Goal: Information Seeking & Learning: Learn about a topic

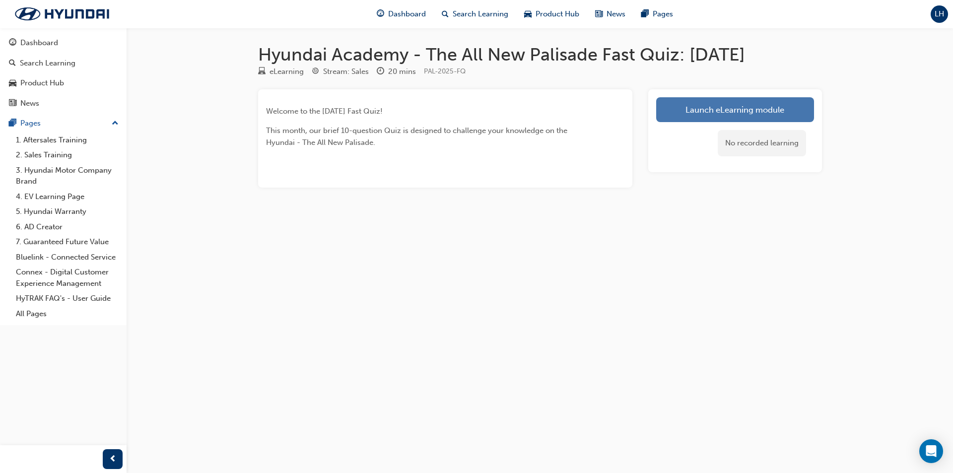
click at [739, 110] on link "Launch eLearning module" at bounding box center [735, 109] width 158 height 25
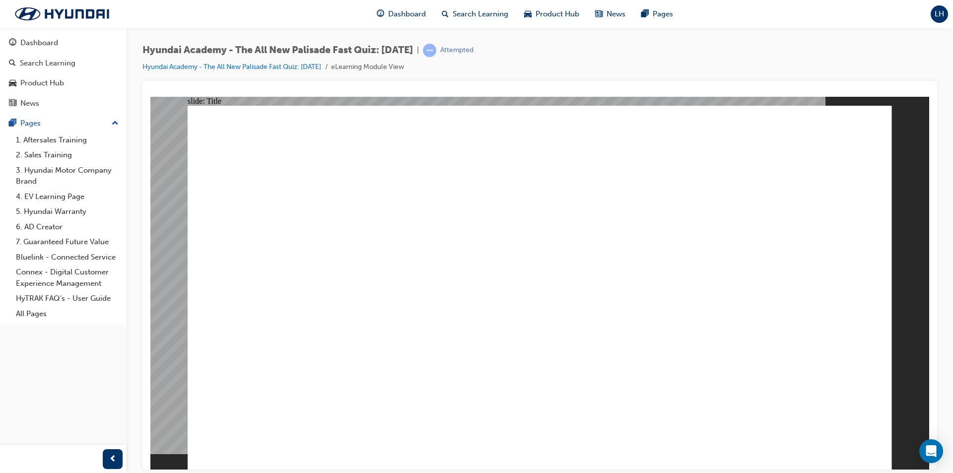
drag, startPoint x: 327, startPoint y: 342, endPoint x: 303, endPoint y: 340, distance: 24.4
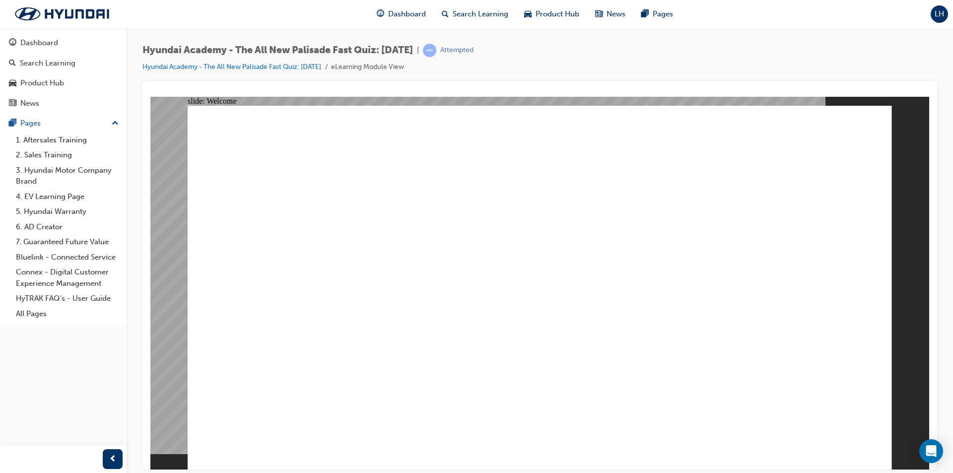
radio input "true"
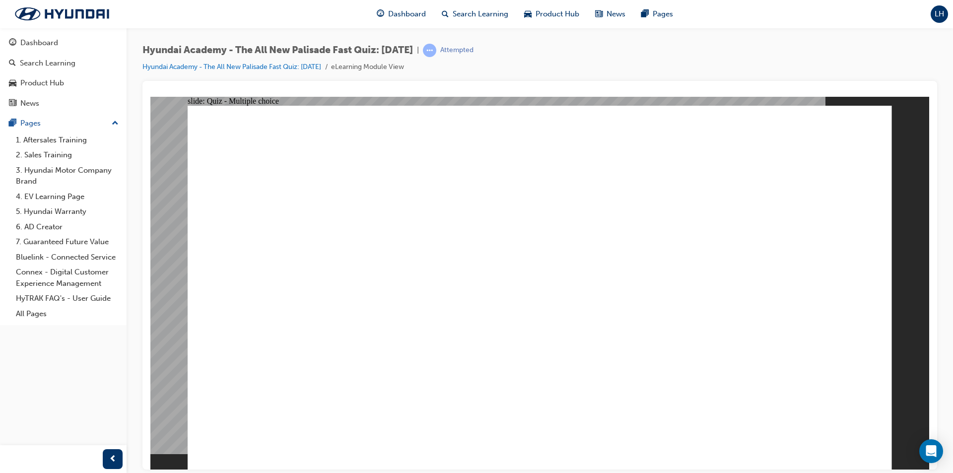
radio input "true"
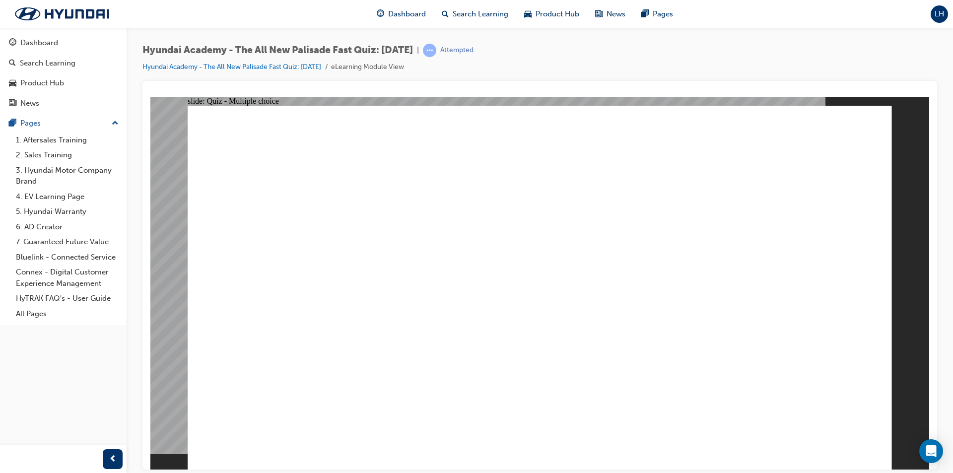
radio input "true"
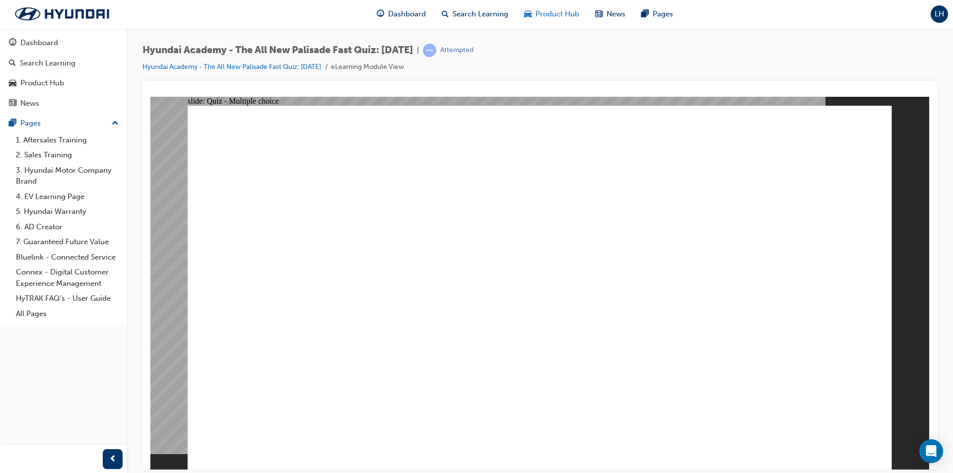
click at [555, 15] on span "Product Hub" at bounding box center [557, 13] width 44 height 11
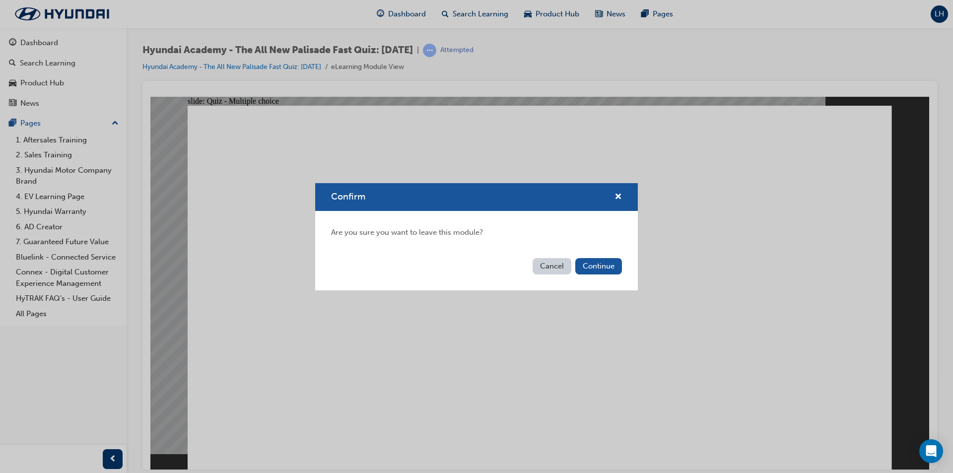
click at [561, 268] on button "Cancel" at bounding box center [551, 266] width 39 height 16
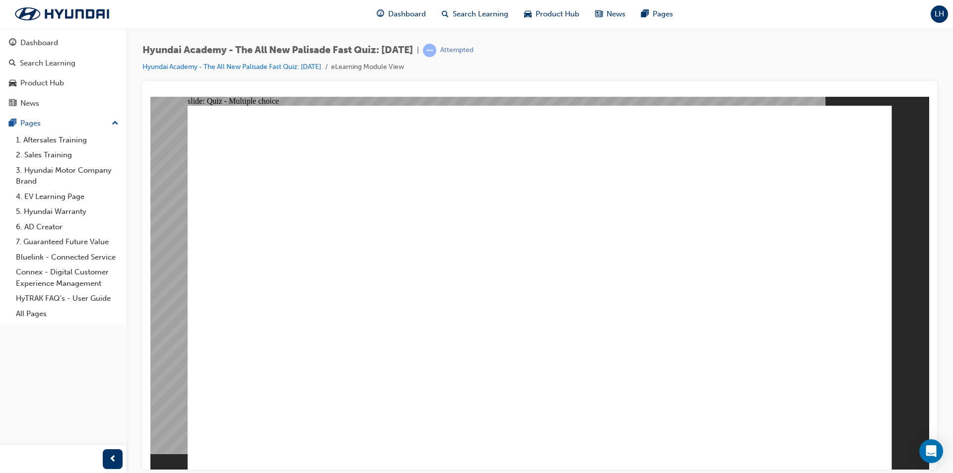
radio input "true"
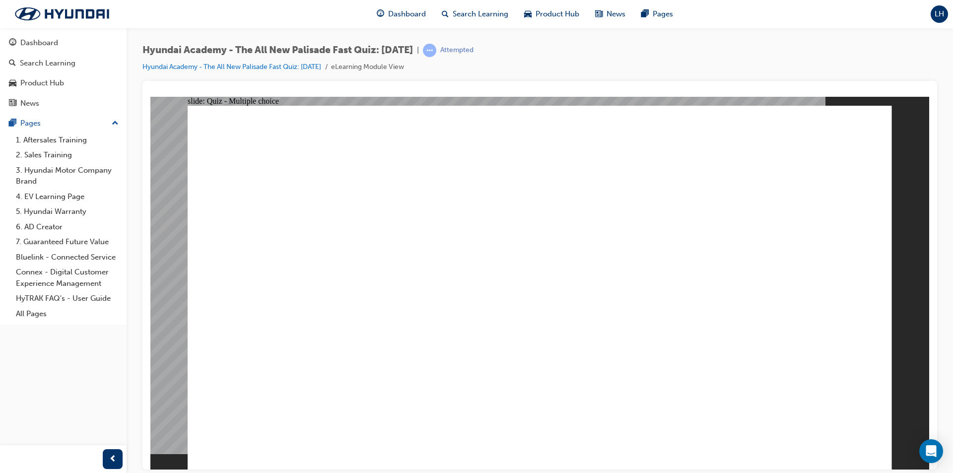
checkbox input "true"
radio input "true"
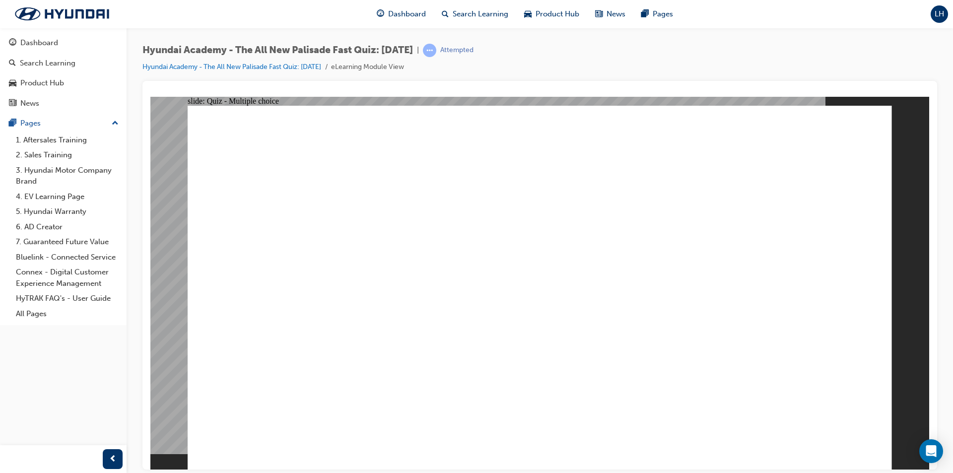
radio input "true"
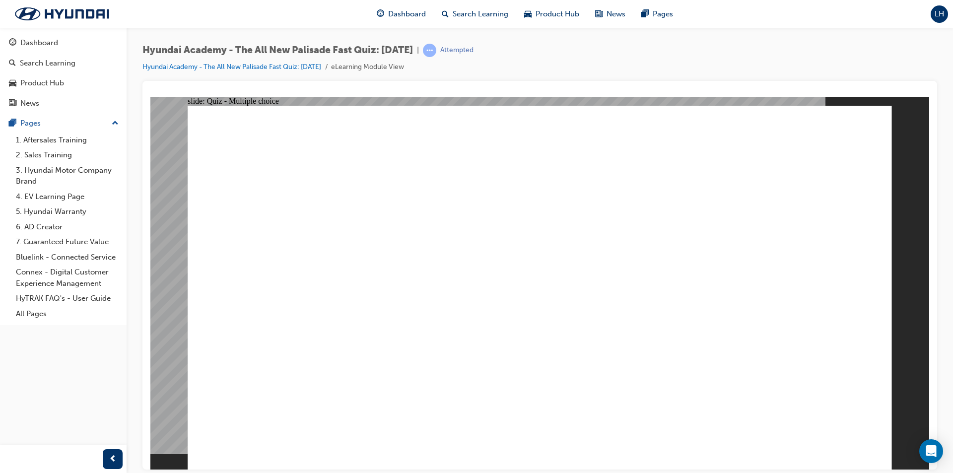
checkbox input "true"
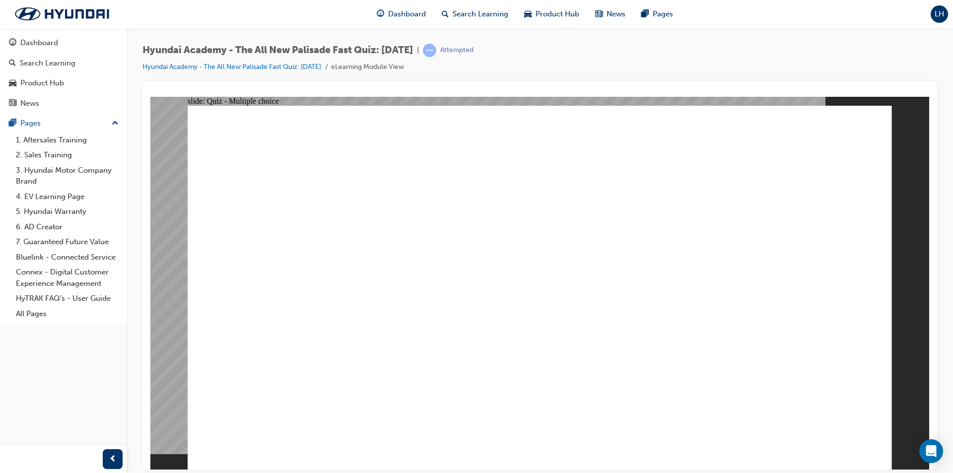
checkbox input "true"
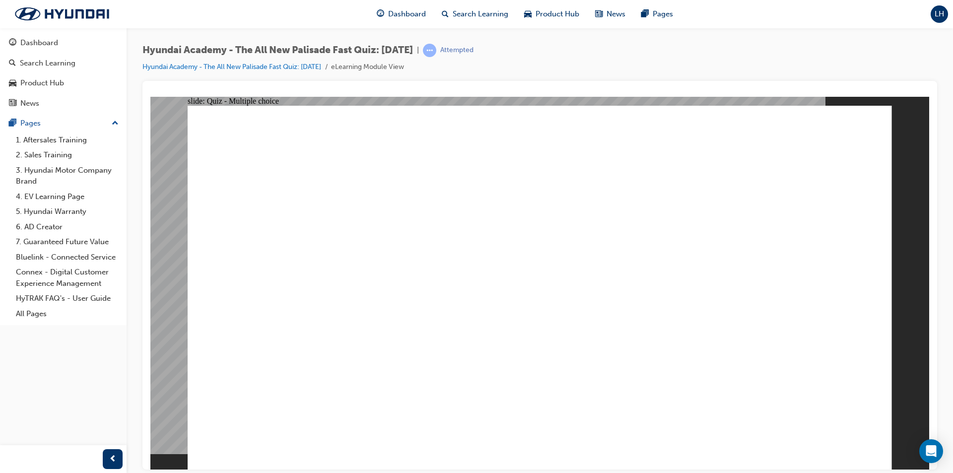
checkbox input "true"
radio input "true"
